Goal: Transaction & Acquisition: Purchase product/service

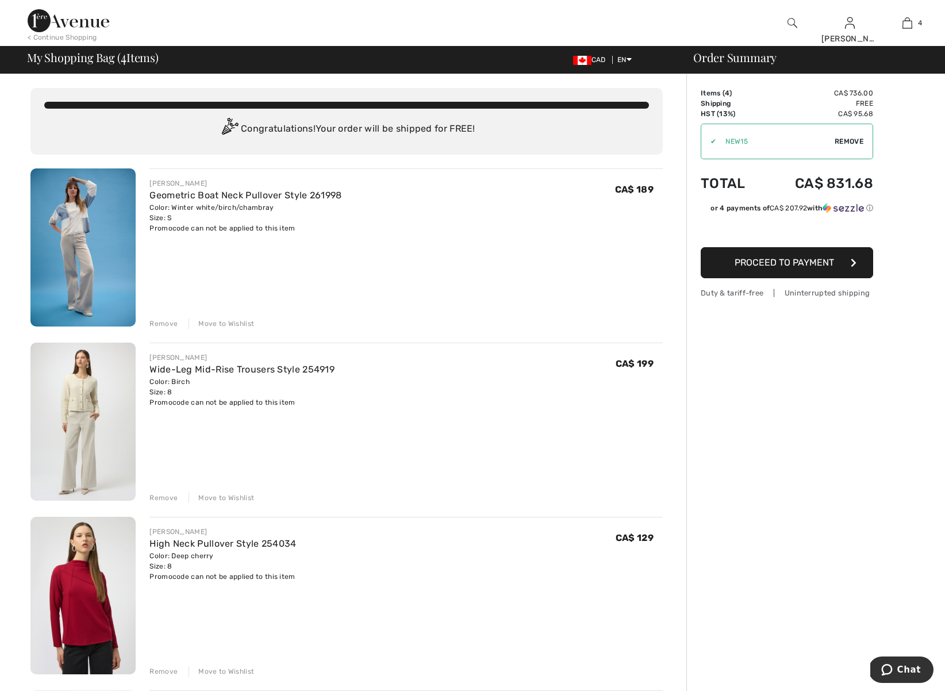
click at [163, 670] on div "Remove" at bounding box center [163, 671] width 28 height 10
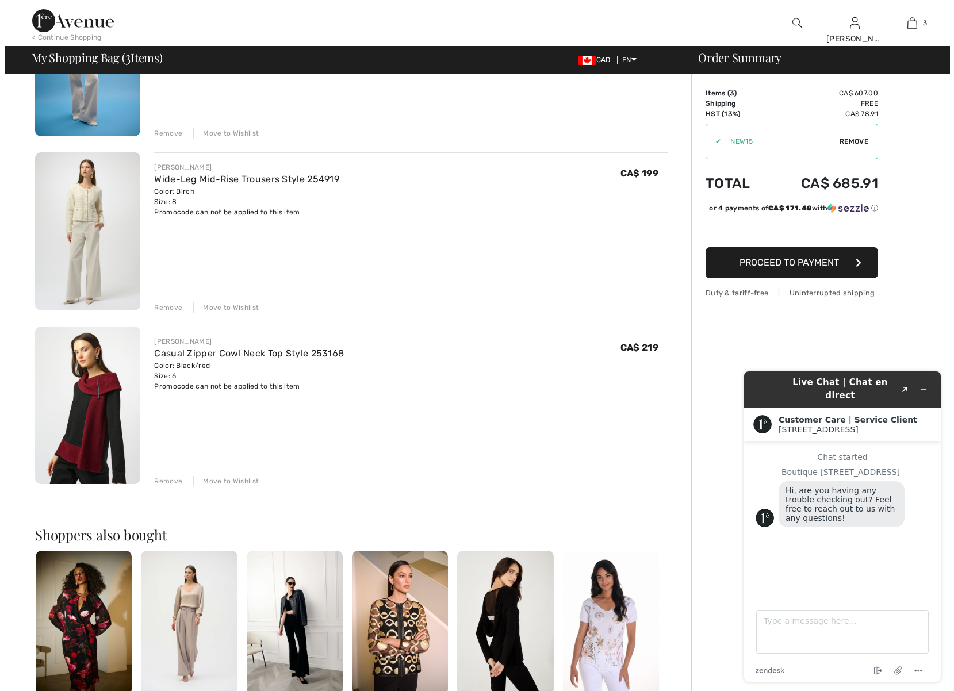
scroll to position [197, 0]
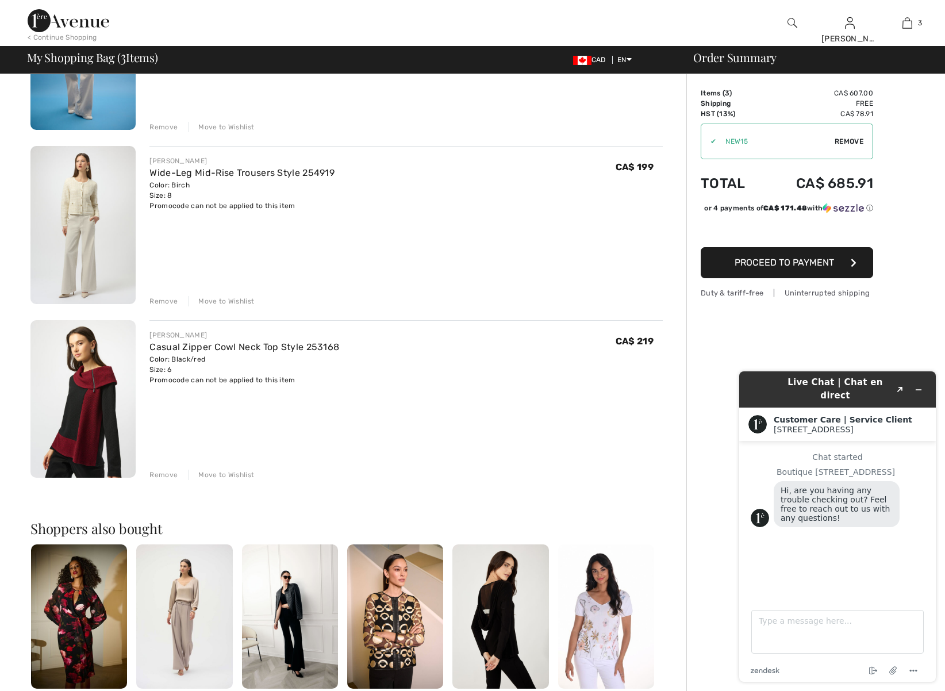
click at [791, 21] on img at bounding box center [792, 23] width 10 height 14
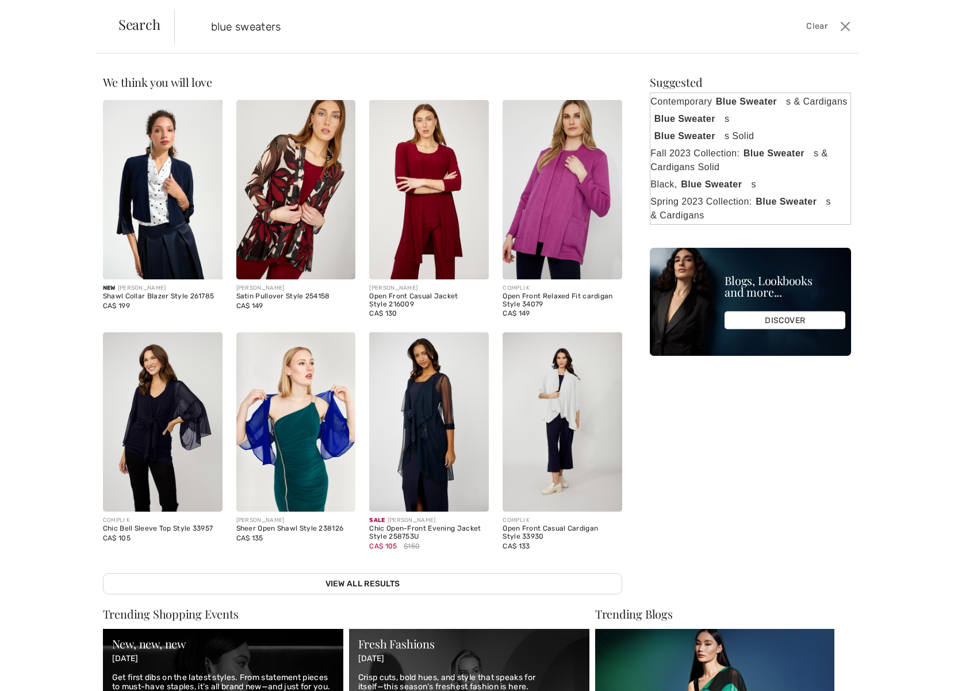
type input "blue sweaters"
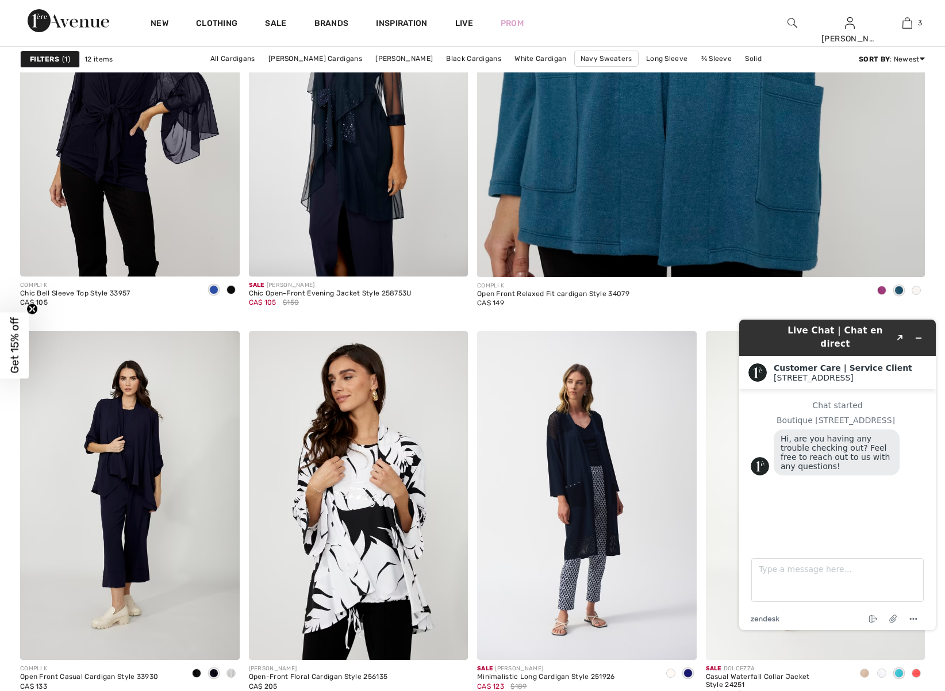
scroll to position [605, 0]
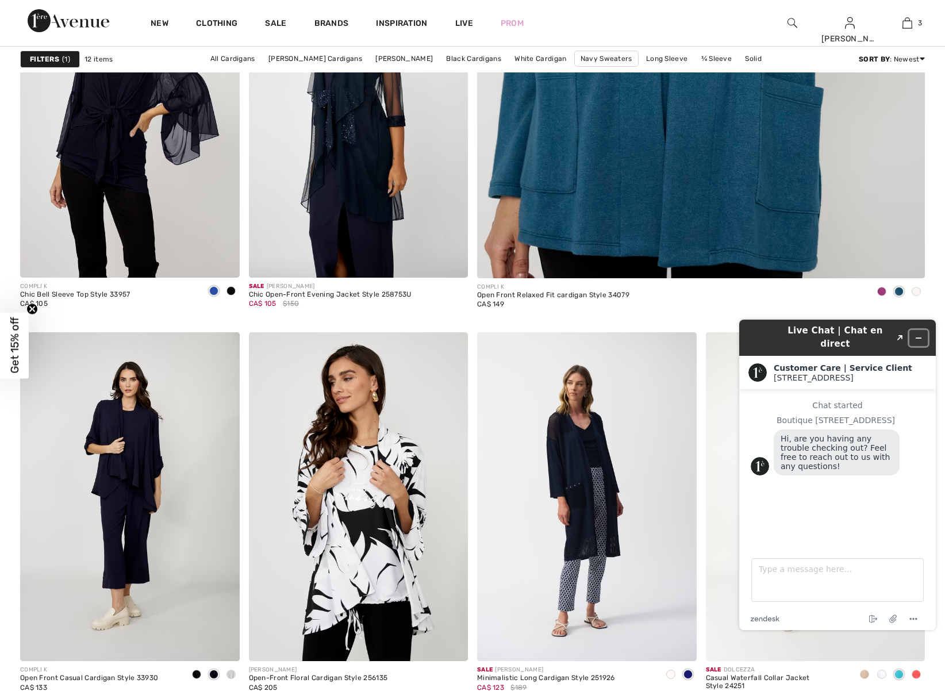
click at [918, 338] on icon "Minimize widget" at bounding box center [918, 338] width 5 height 0
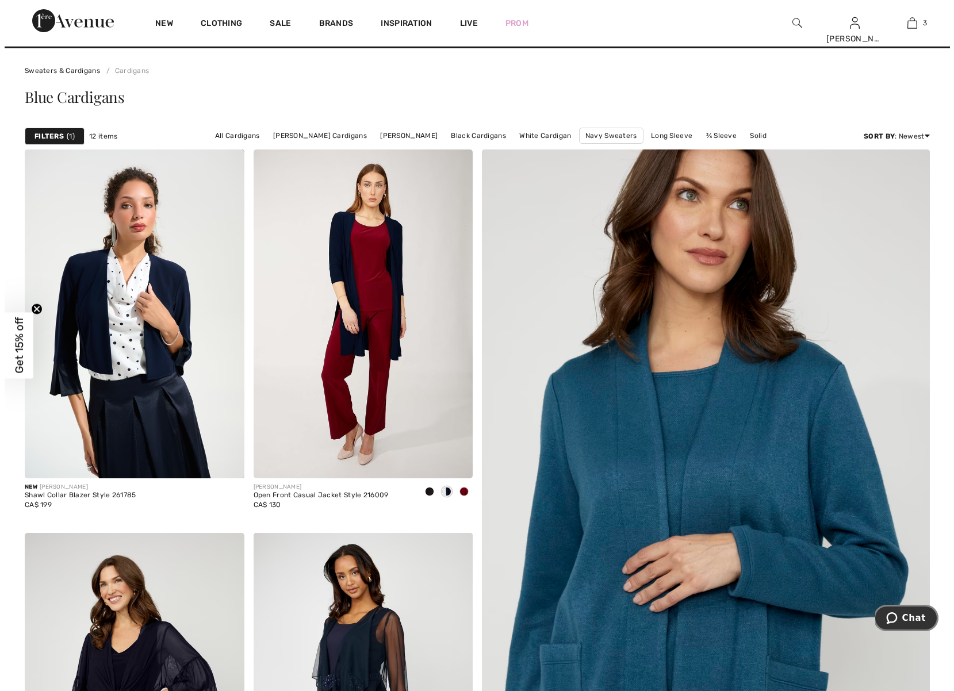
scroll to position [0, 0]
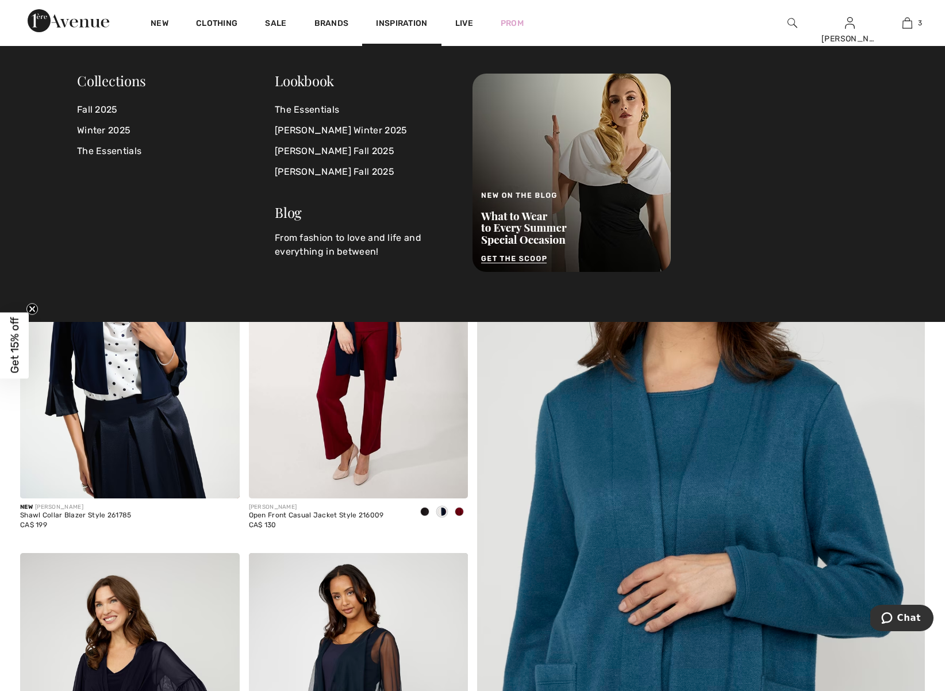
click at [789, 22] on img at bounding box center [792, 23] width 10 height 14
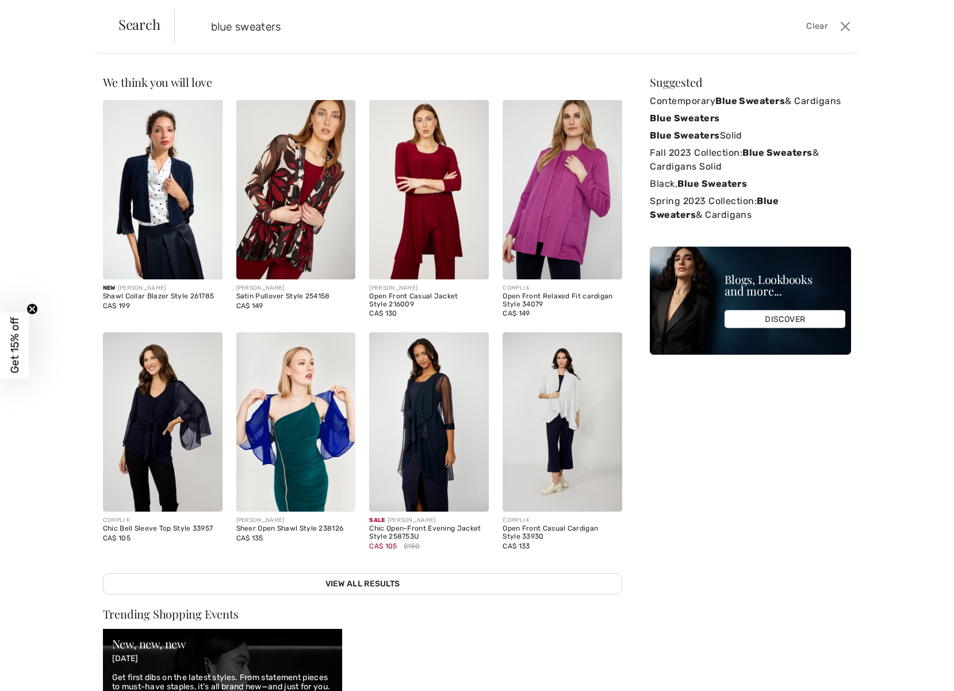
type input "blue sweaters"
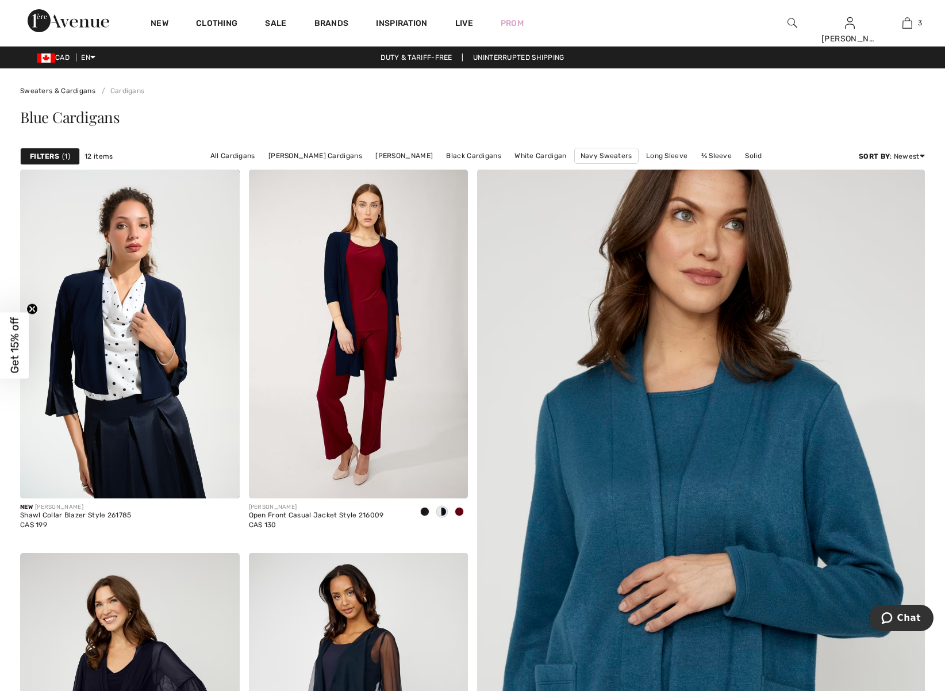
click at [793, 22] on img at bounding box center [792, 23] width 10 height 14
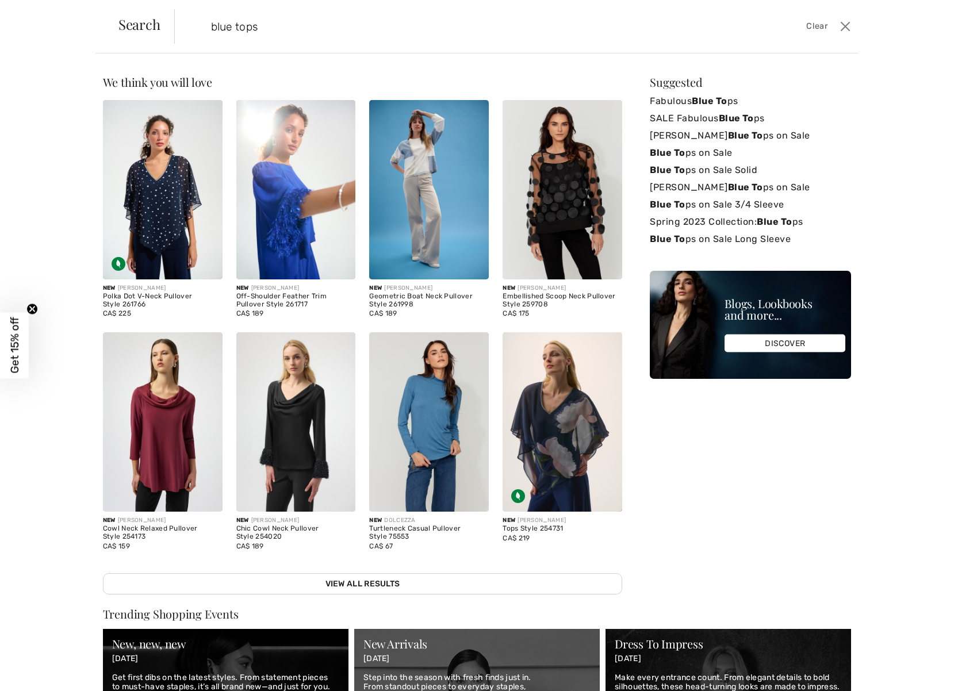
type input "blue tops"
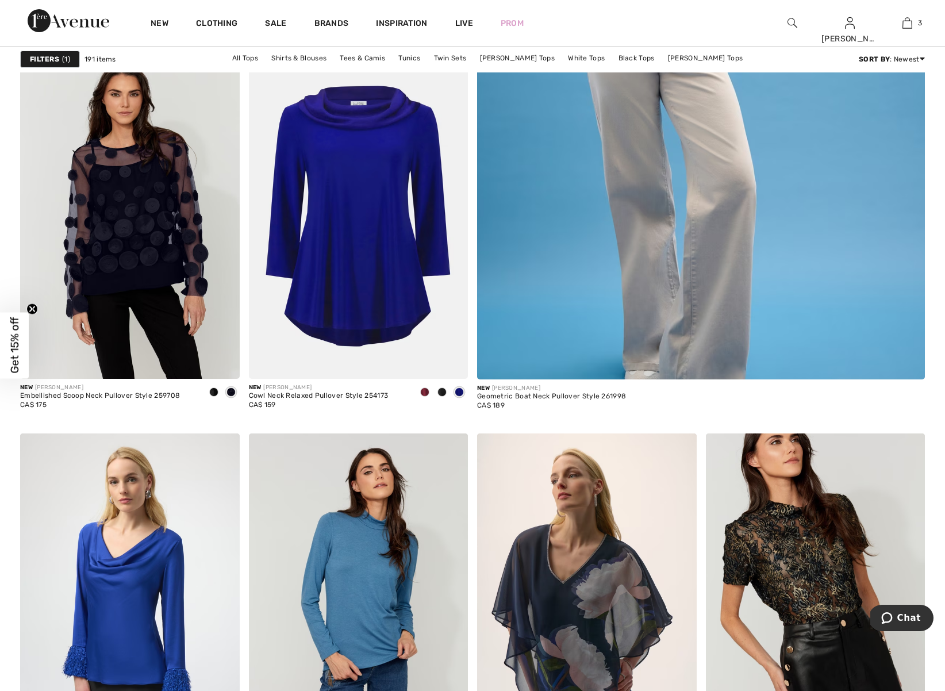
scroll to position [501, 0]
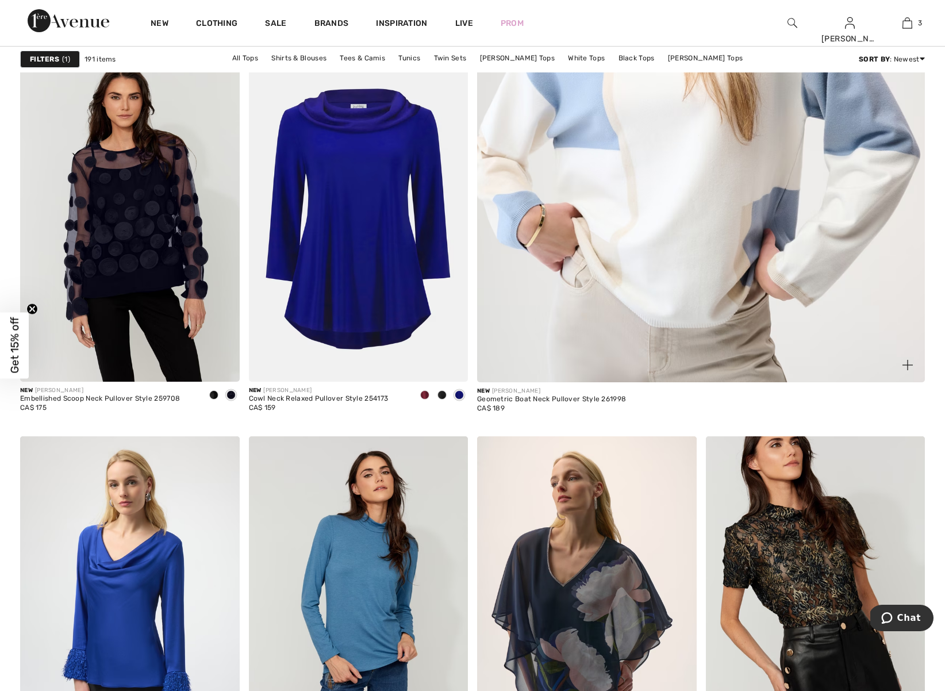
click at [658, 206] on img at bounding box center [700, 72] width 537 height 806
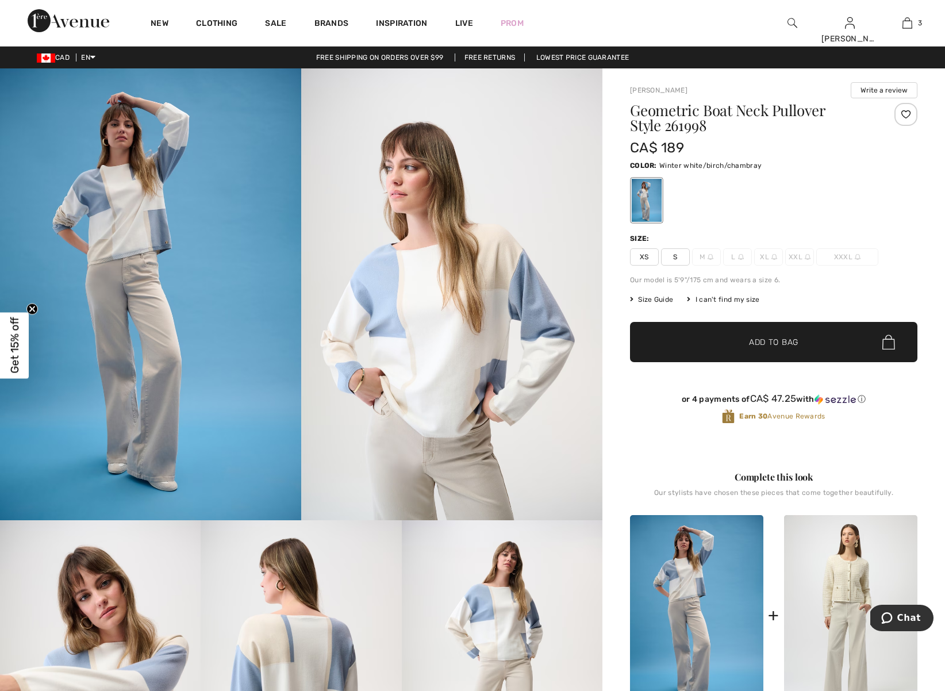
click at [793, 21] on img at bounding box center [792, 23] width 10 height 14
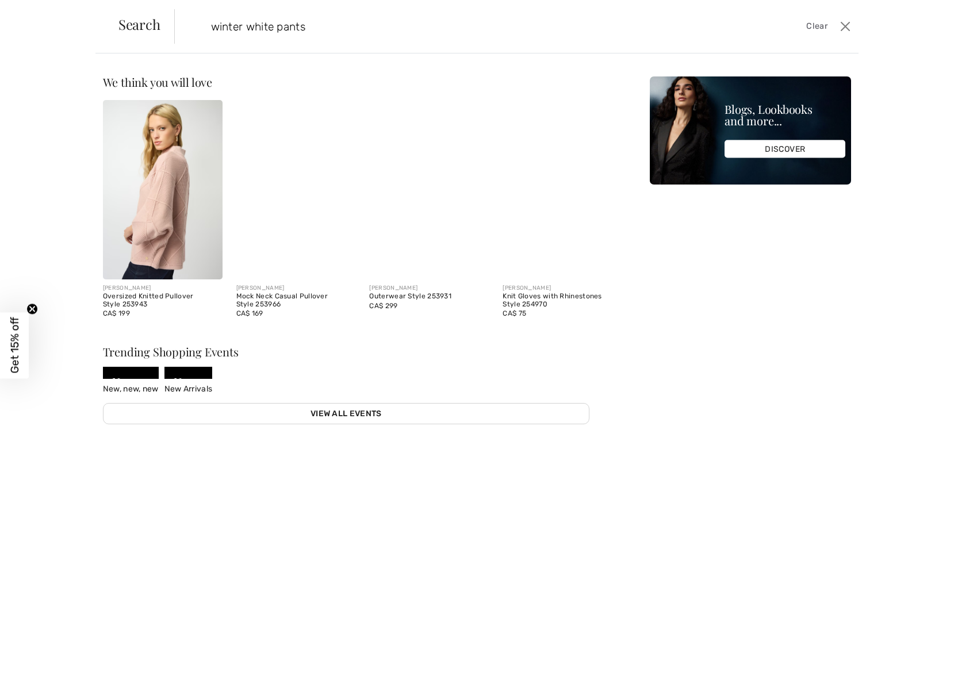
type input "winter white pants"
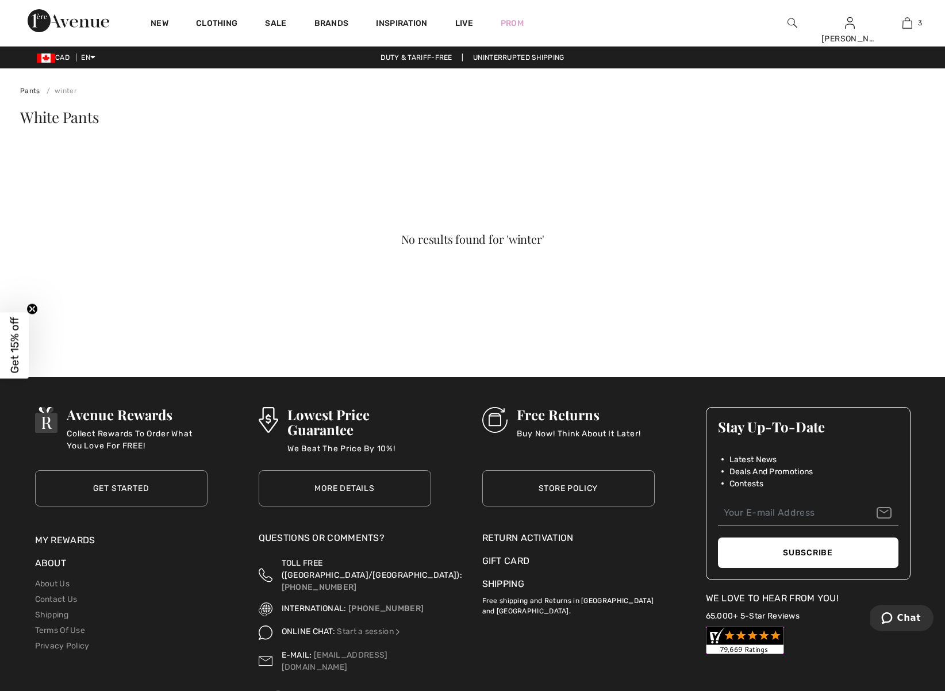
click at [791, 24] on img at bounding box center [792, 23] width 10 height 14
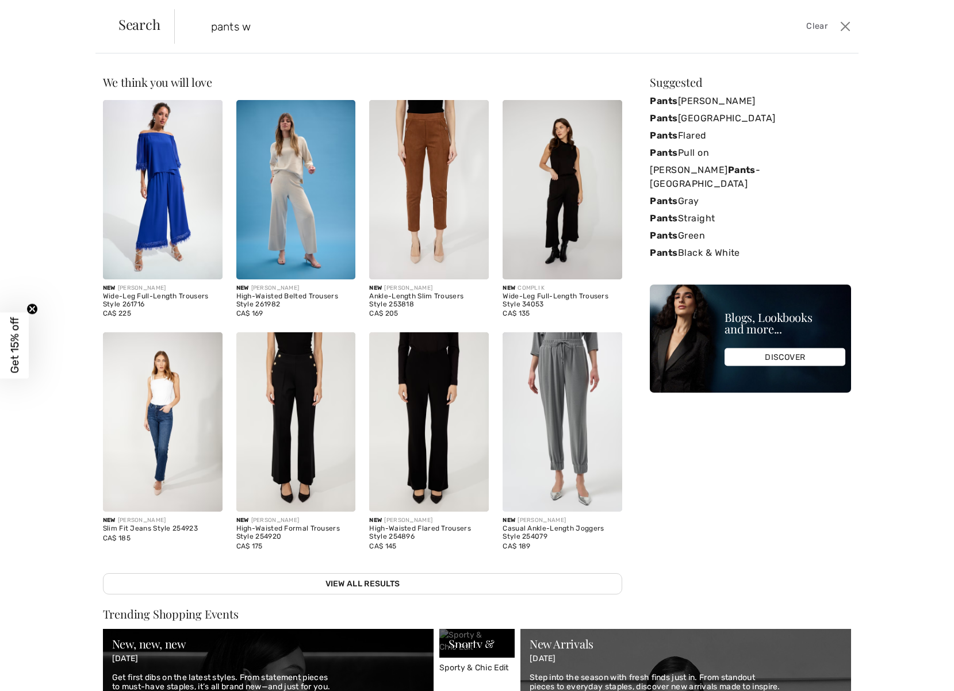
type input "pants wh"
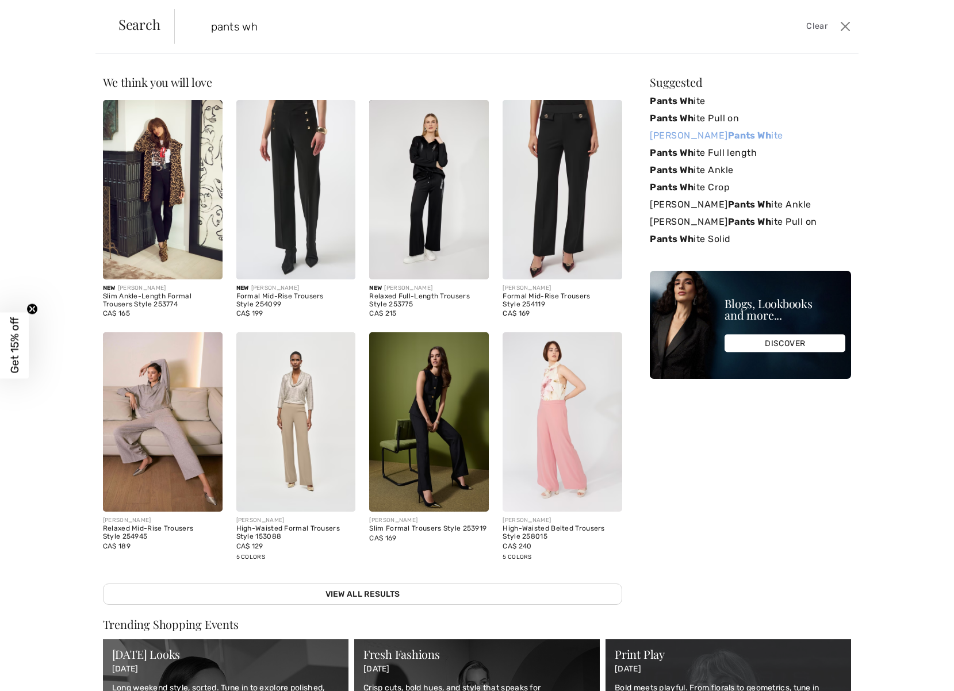
click at [764, 135] on link "Joseph Ribkoff Pants Wh ite" at bounding box center [750, 135] width 201 height 17
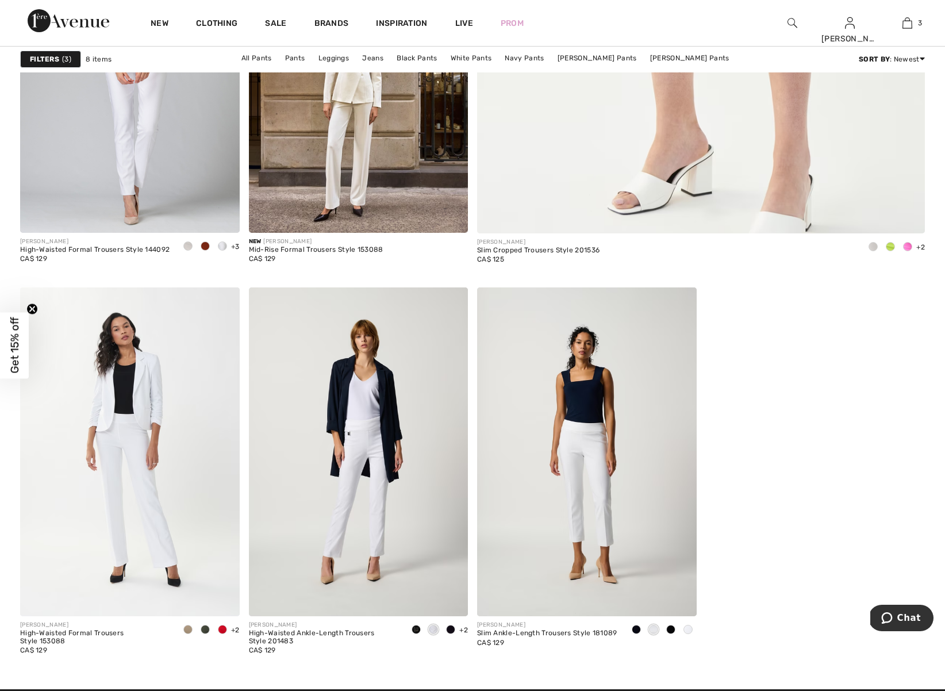
scroll to position [657, 0]
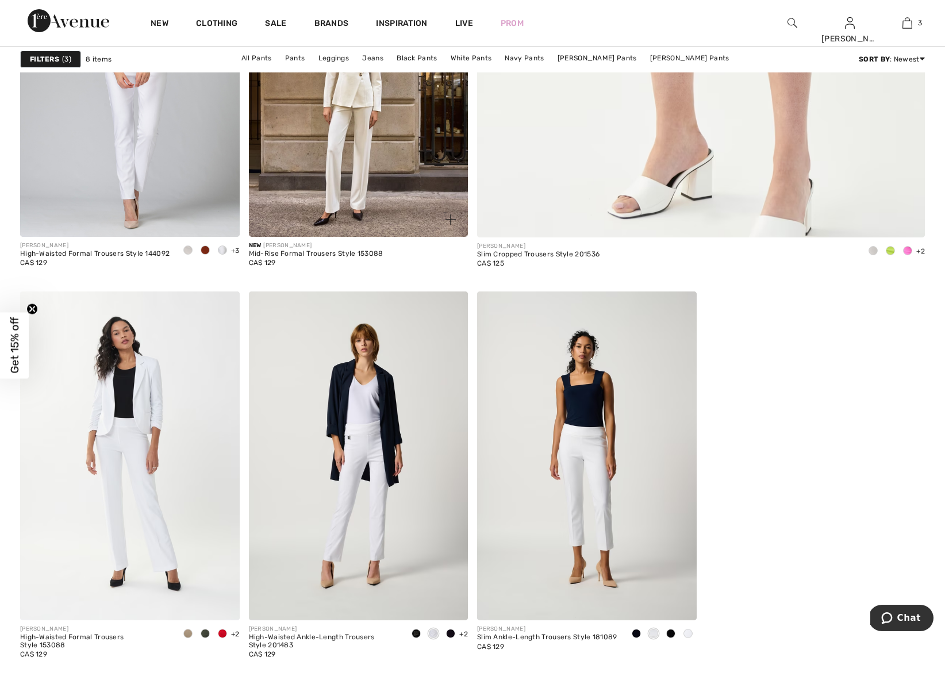
click at [364, 257] on div "Mid-Rise Formal Trousers Style 153088" at bounding box center [316, 254] width 135 height 8
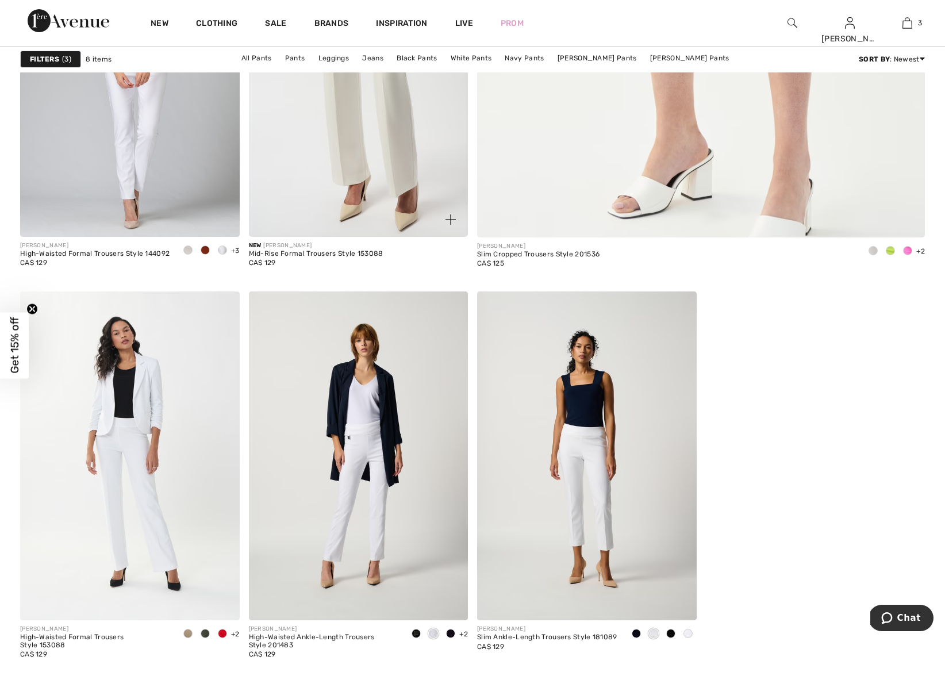
click at [367, 192] on img at bounding box center [359, 71] width 220 height 329
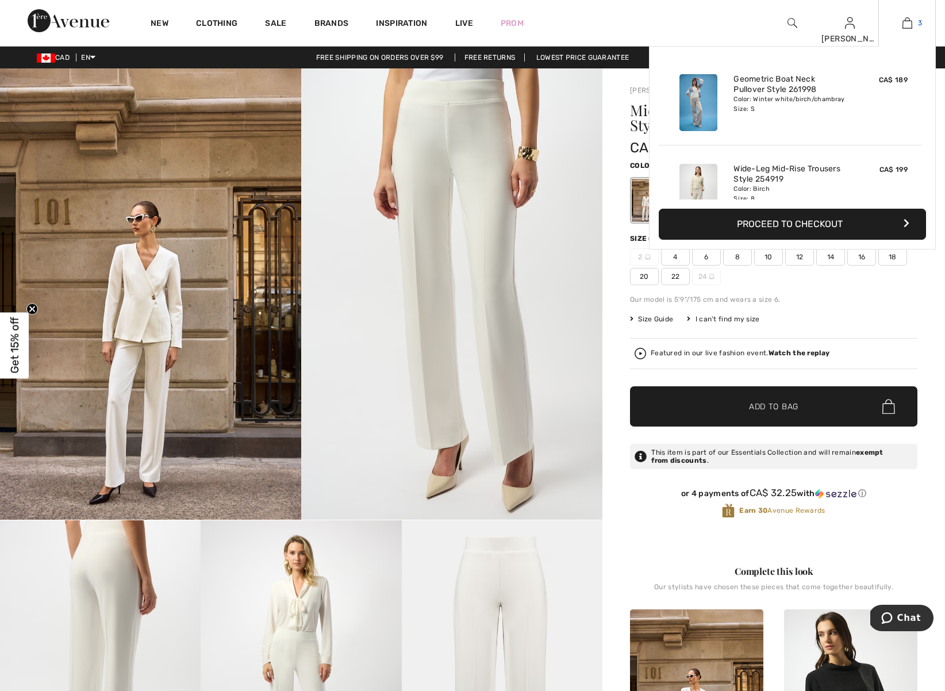
click at [906, 25] on img at bounding box center [907, 23] width 10 height 14
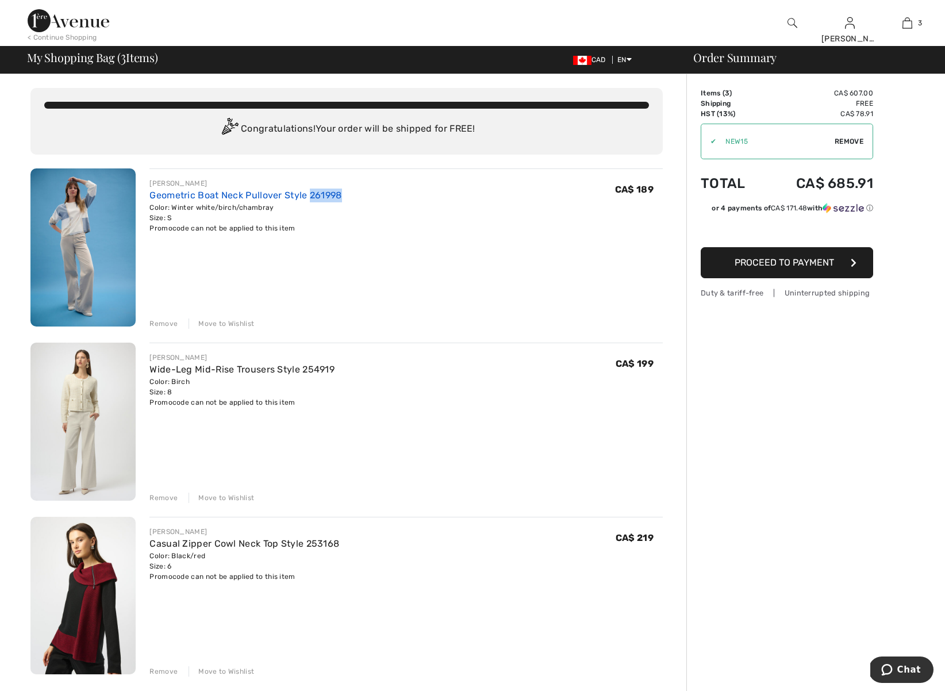
drag, startPoint x: 344, startPoint y: 195, endPoint x: 310, endPoint y: 197, distance: 34.5
click at [310, 197] on div "JOSEPH RIBKOFF Geometric Boat Neck Pullover Style 261998 Color: Winter white/bi…" at bounding box center [405, 205] width 513 height 55
copy link "261998"
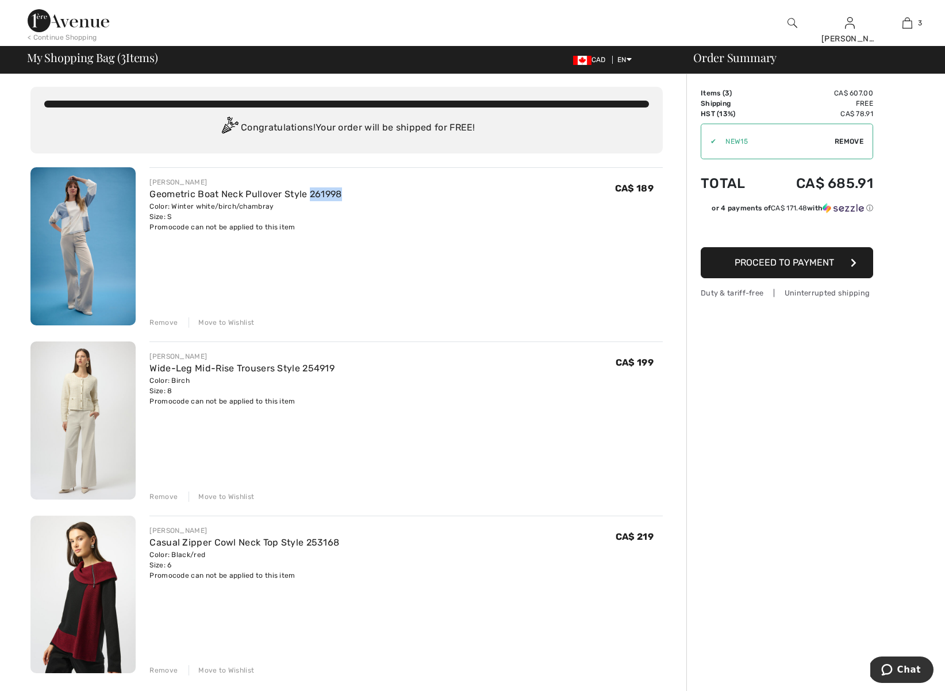
type input "NEW15"
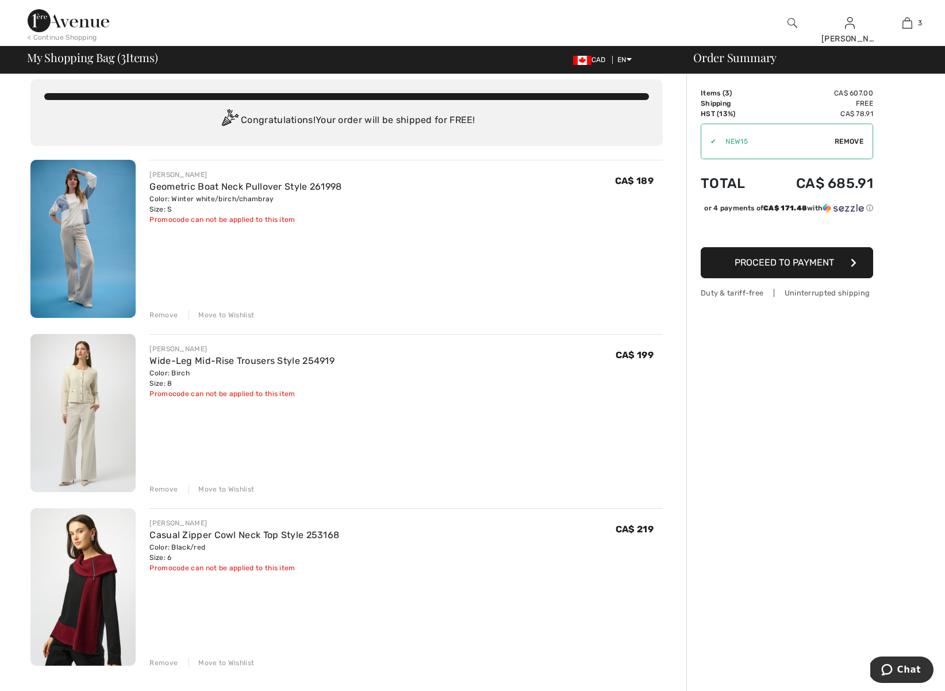
click at [109, 579] on img at bounding box center [82, 587] width 105 height 158
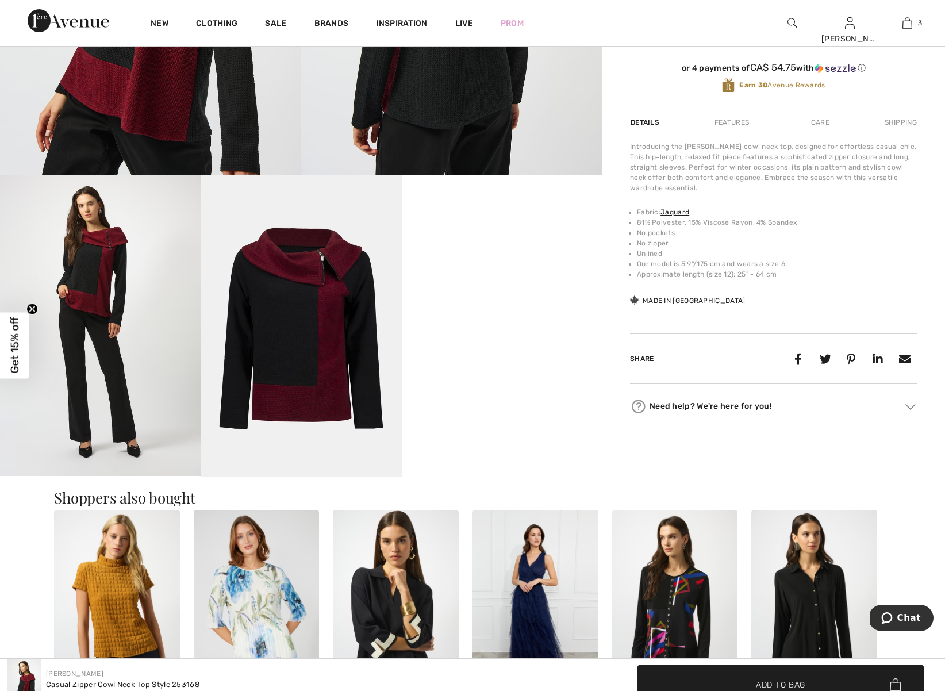
scroll to position [118, 0]
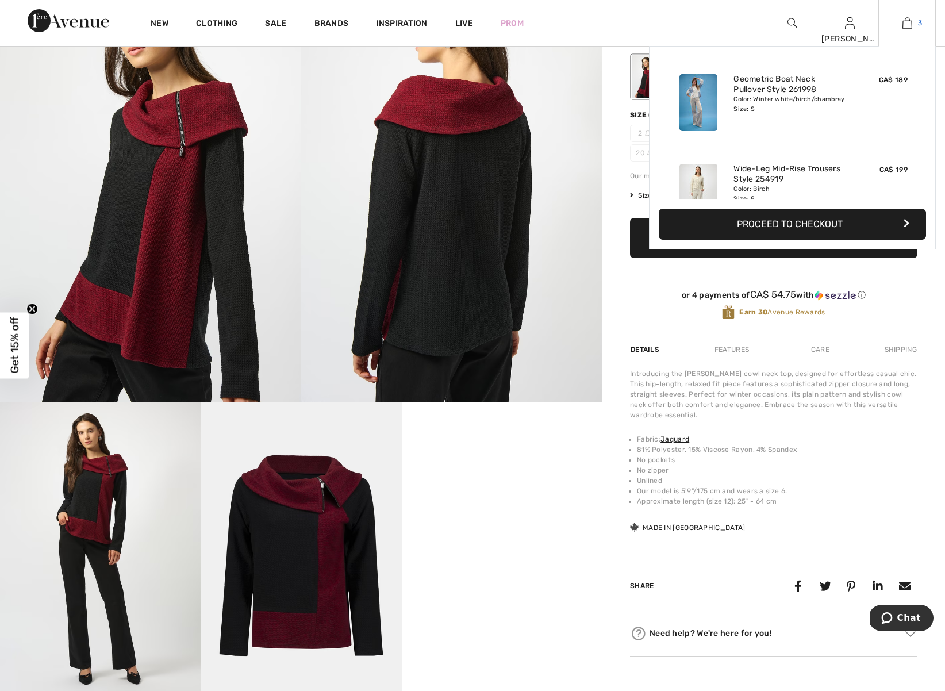
click at [906, 21] on img at bounding box center [907, 23] width 10 height 14
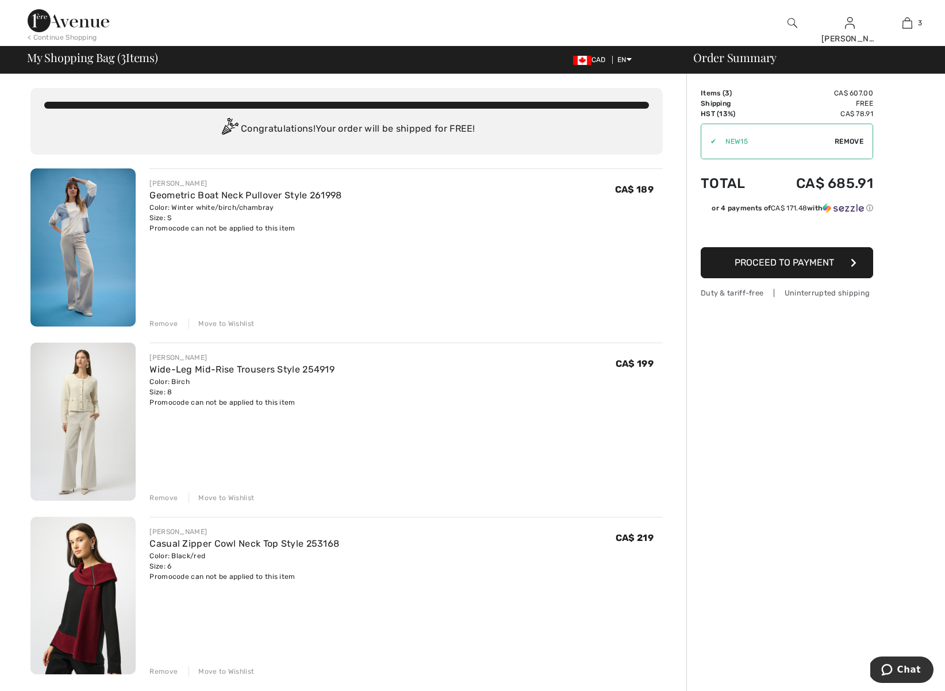
click at [160, 671] on div "Remove" at bounding box center [163, 671] width 28 height 10
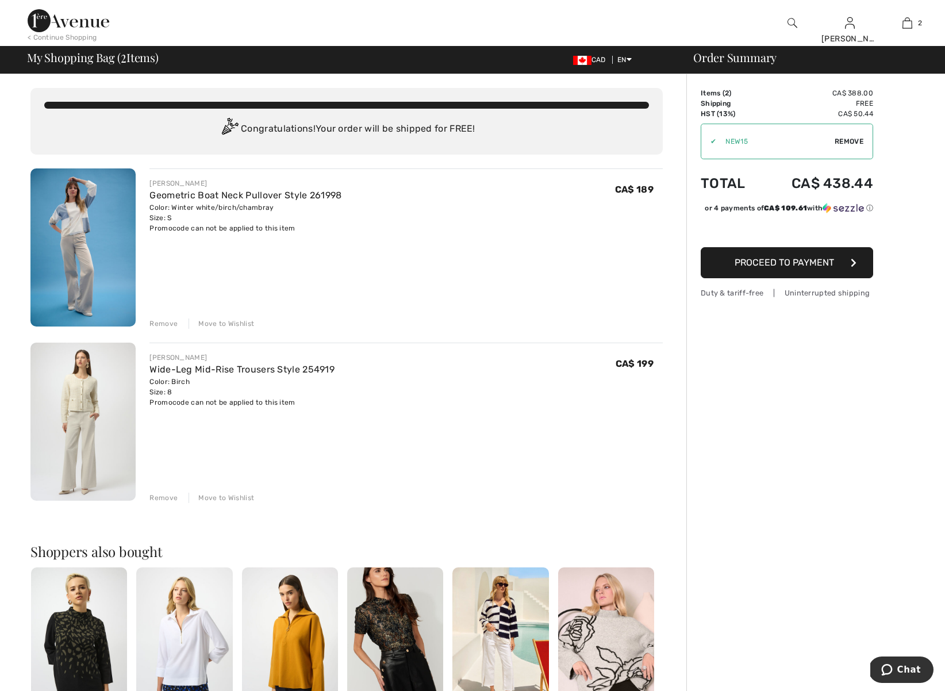
type input "NEW15"
click at [791, 265] on span "Proceed to Payment" at bounding box center [784, 262] width 99 height 11
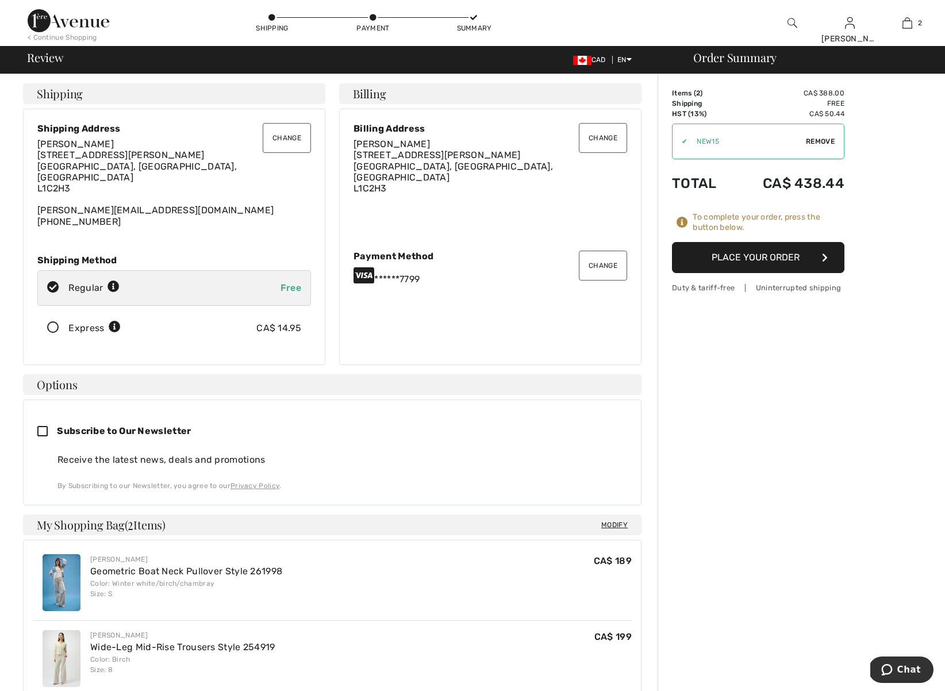
click at [690, 259] on button "Place Your Order" at bounding box center [758, 257] width 172 height 31
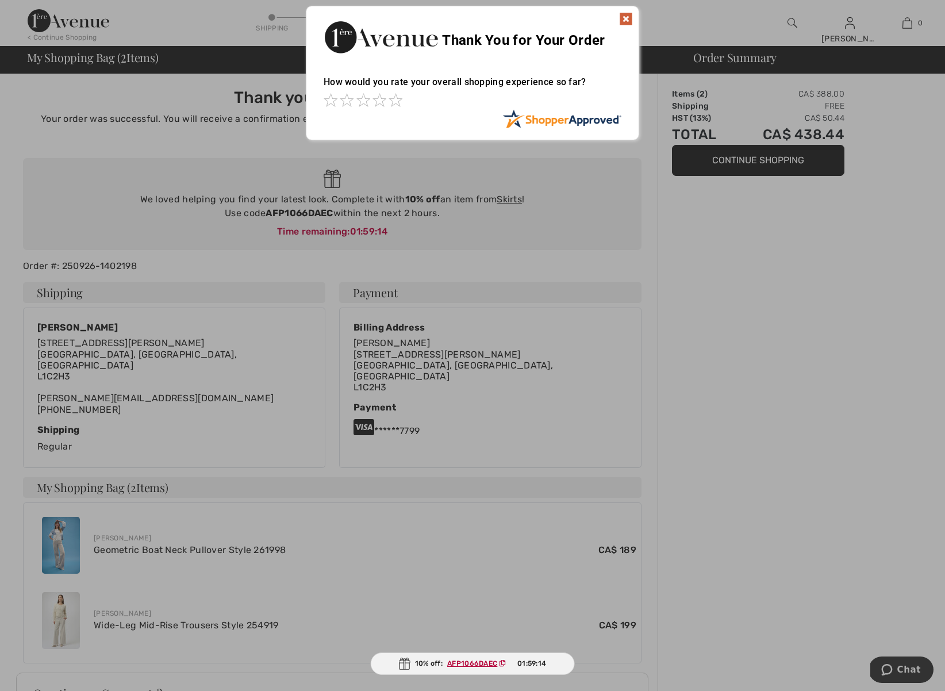
scroll to position [1, 0]
click at [629, 16] on img at bounding box center [626, 18] width 14 height 14
